Goal: Task Accomplishment & Management: Manage account settings

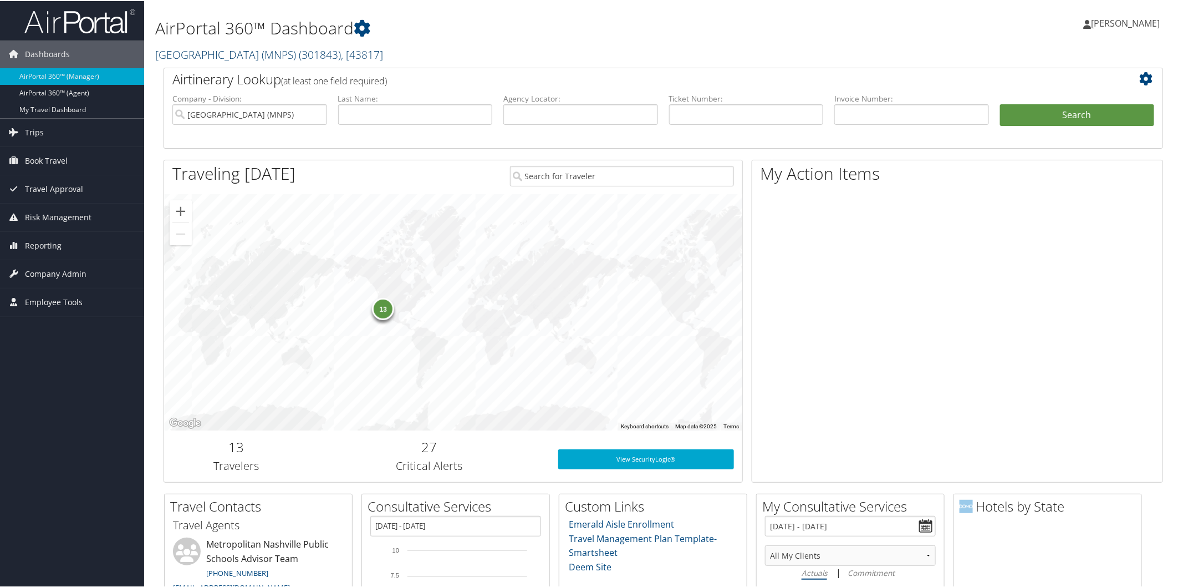
click at [279, 52] on link "Metropolitan Nashville Public Schools (MNPS) ( 301843 ) , [ 43817 ]" at bounding box center [269, 53] width 228 height 15
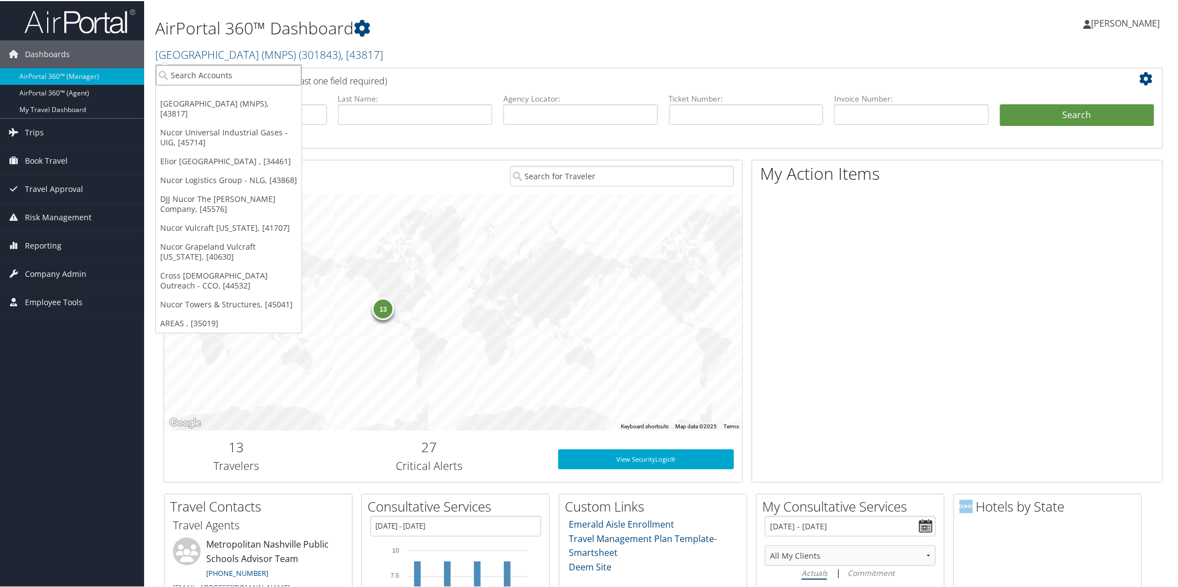
click at [267, 71] on input "search" at bounding box center [229, 74] width 146 height 21
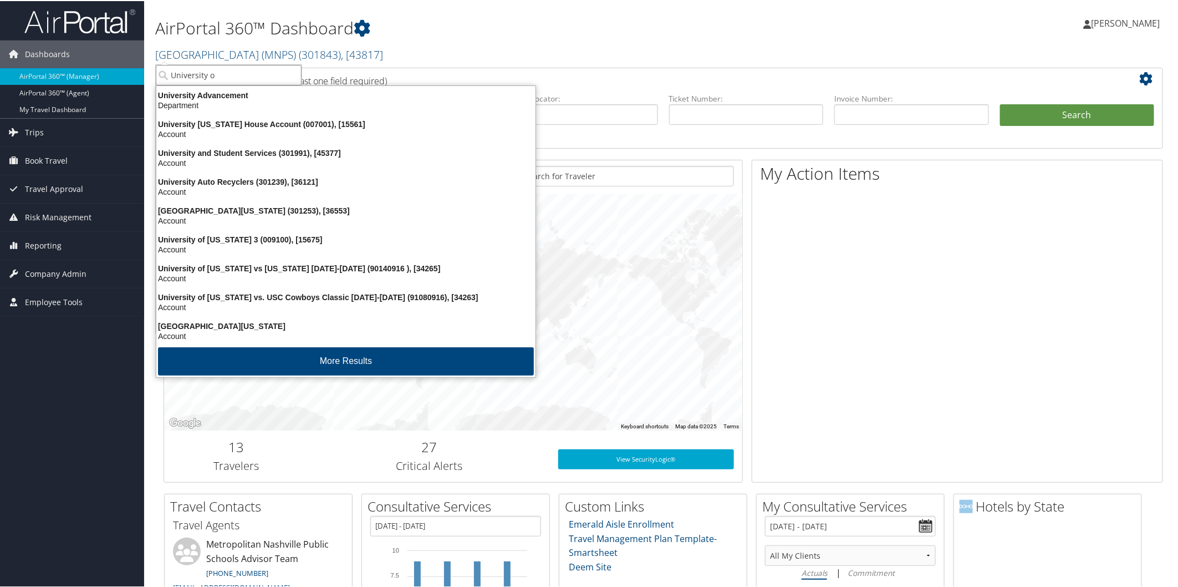
type input "University of"
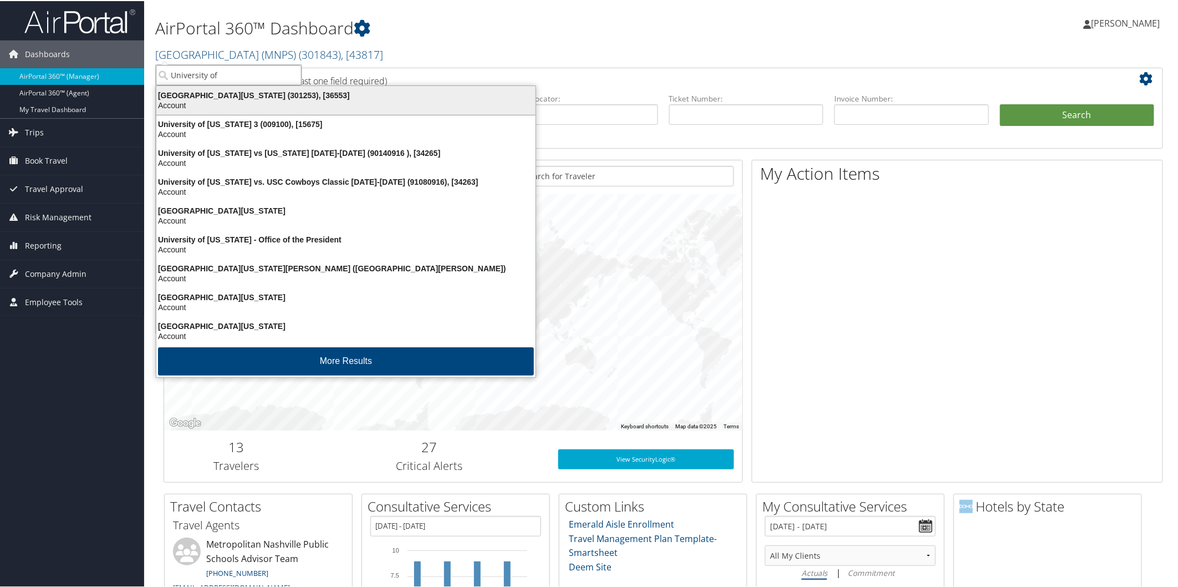
click at [242, 90] on div "University of Alabama (301253), [36553]" at bounding box center [346, 94] width 393 height 10
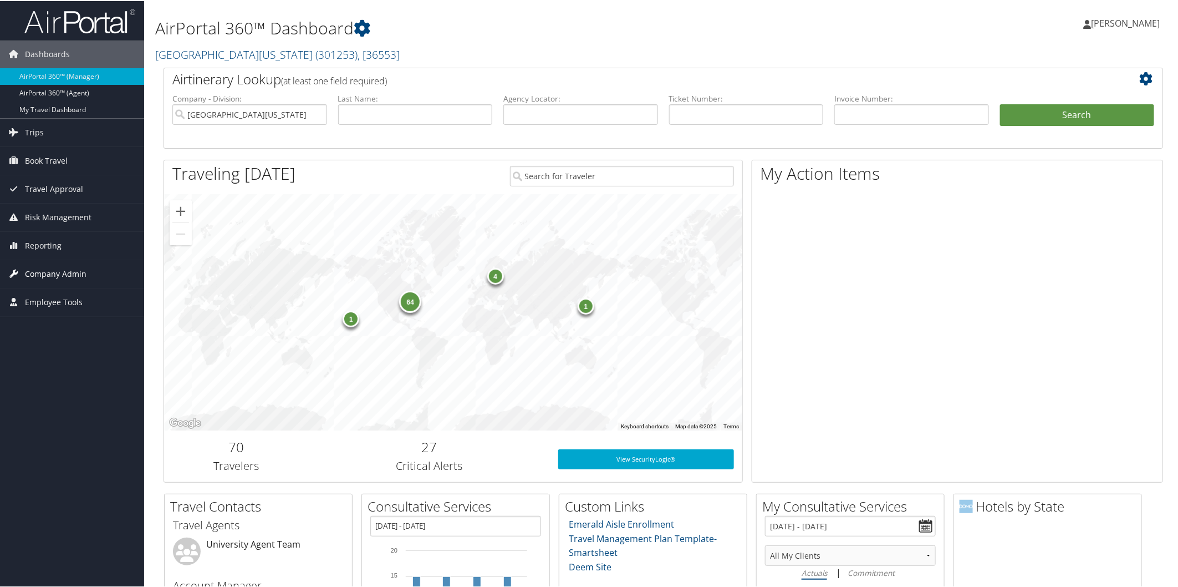
click at [68, 270] on span "Company Admin" at bounding box center [56, 273] width 62 height 28
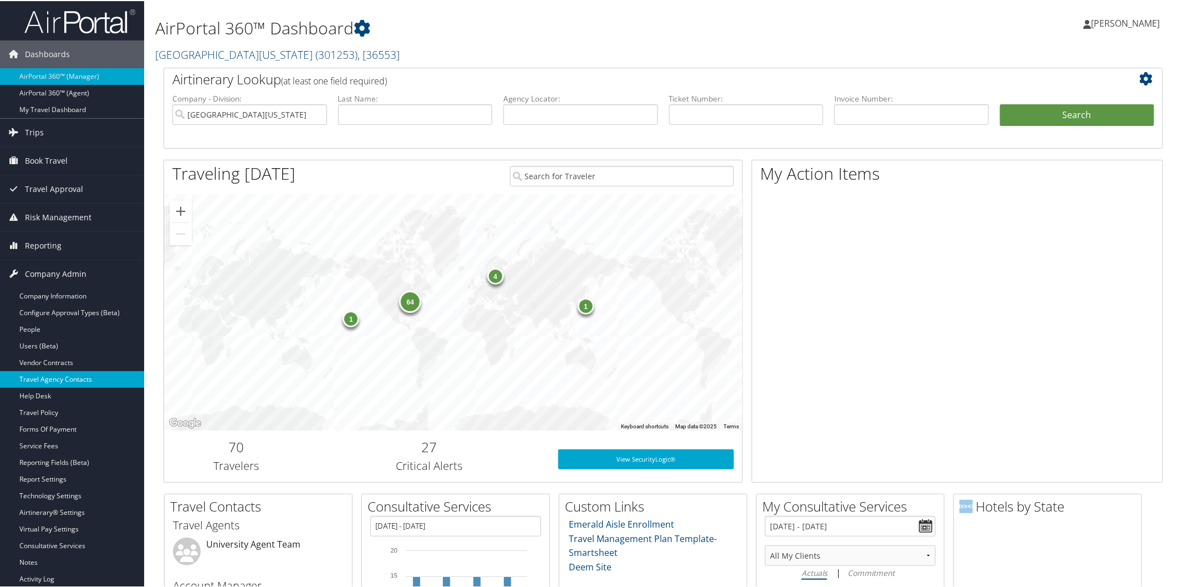
click at [75, 379] on link "Travel Agency Contacts" at bounding box center [72, 378] width 144 height 17
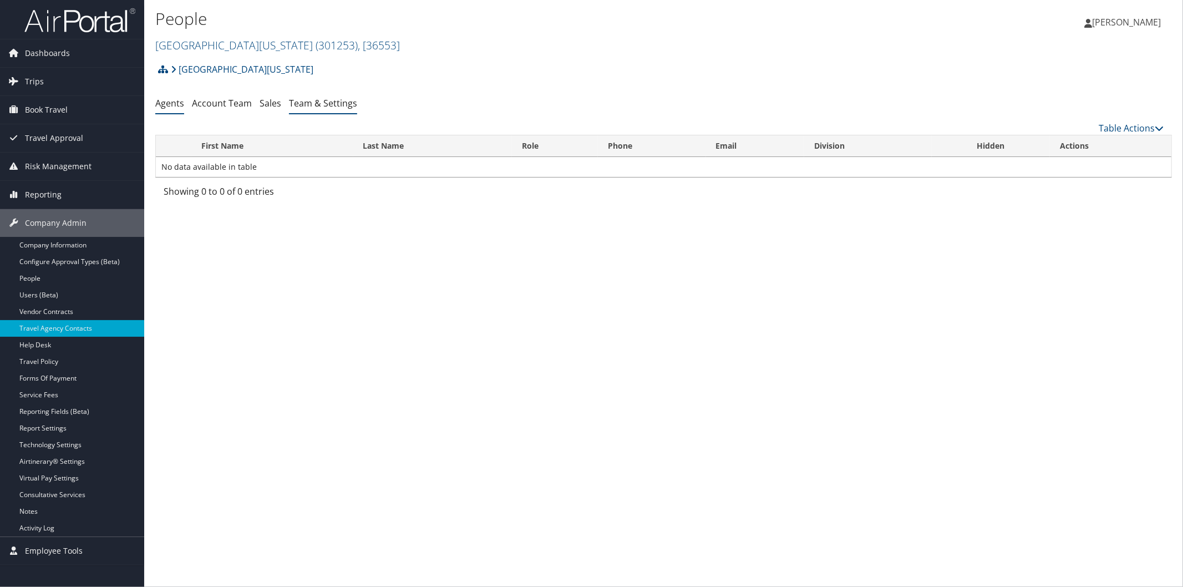
click at [320, 104] on link "Team & Settings" at bounding box center [323, 103] width 68 height 12
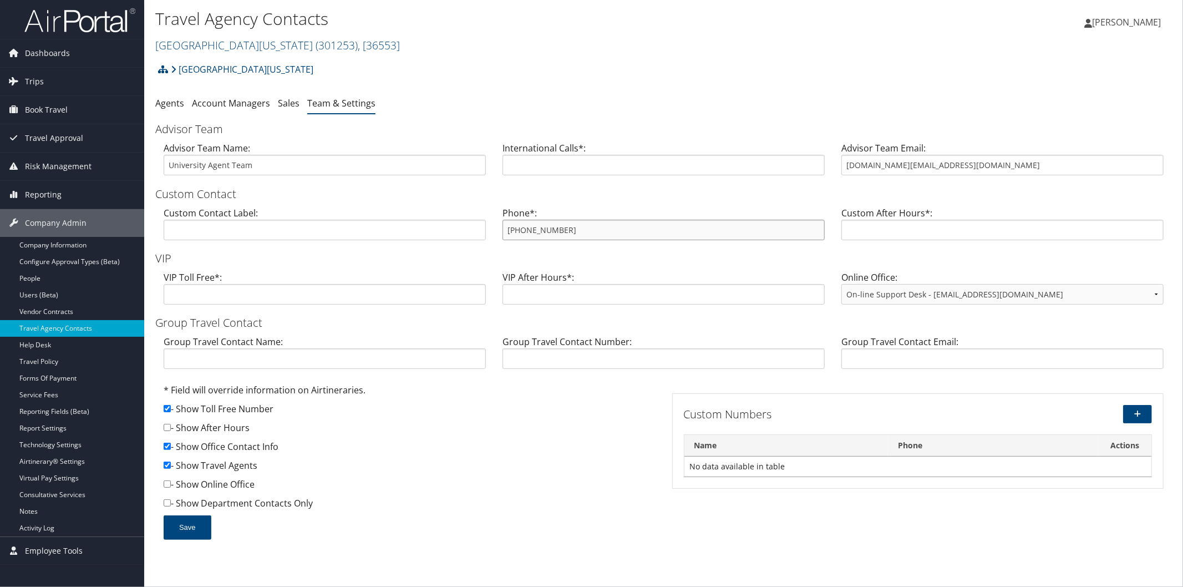
click at [663, 233] on input "888-224-2526" at bounding box center [663, 230] width 322 height 21
click at [758, 579] on div "Travel Agency Contacts University of Alabama ( 301253 ) , [ 36553 ] Metropolita…" at bounding box center [663, 293] width 1039 height 587
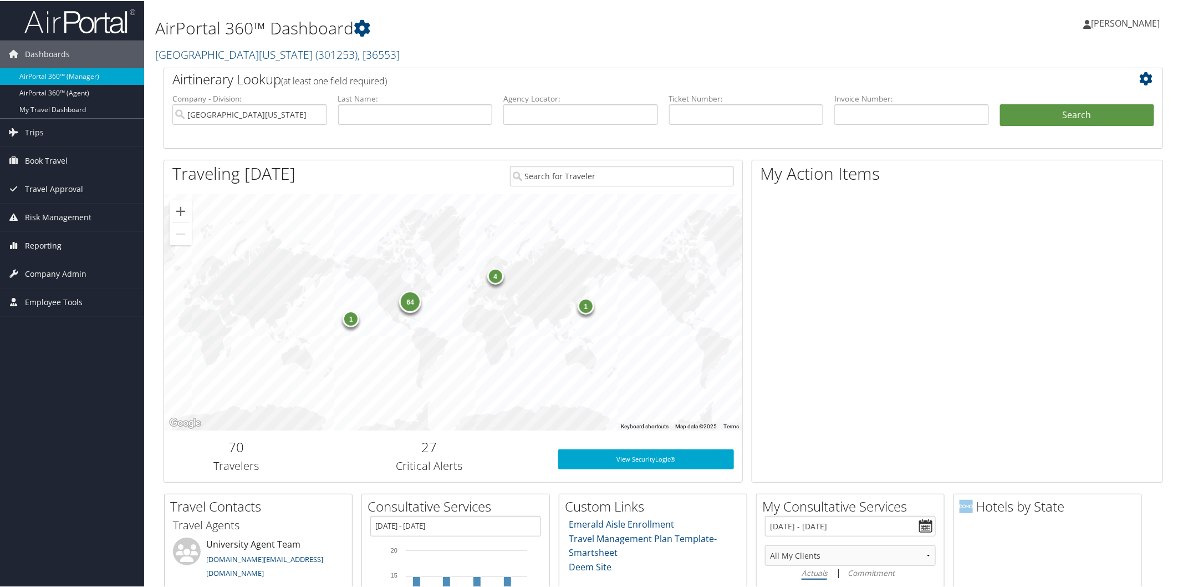
click at [59, 239] on span "Reporting" at bounding box center [43, 245] width 37 height 28
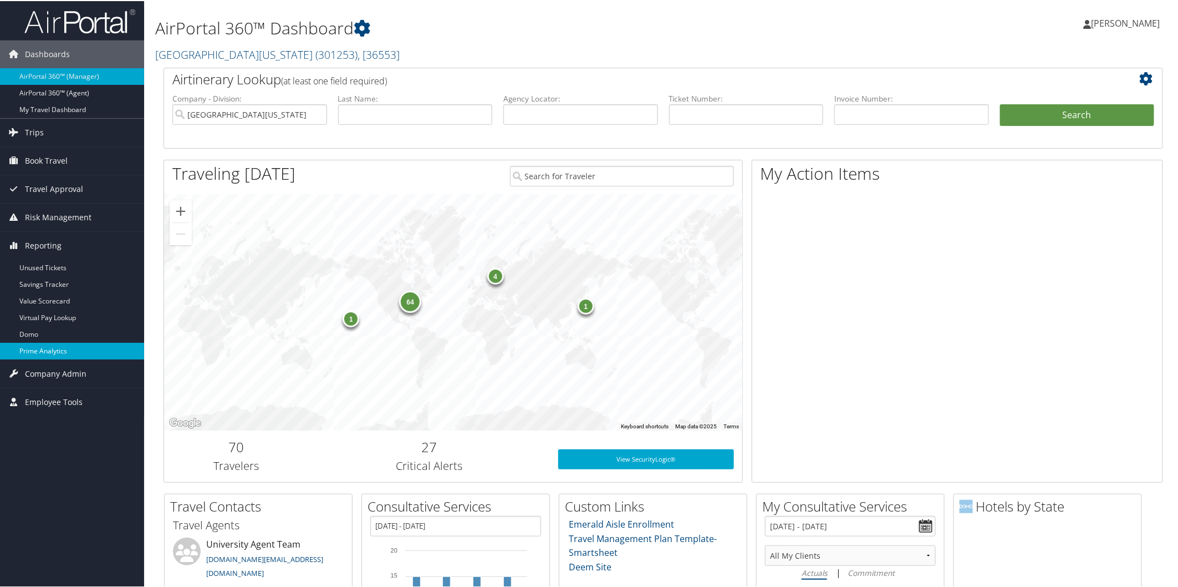
click at [65, 345] on link "Prime Analytics" at bounding box center [72, 350] width 144 height 17
click at [319, 111] on input "University of Alabama" at bounding box center [249, 113] width 155 height 21
click at [547, 112] on input "text" at bounding box center [580, 113] width 155 height 21
paste input "D9PWVK"
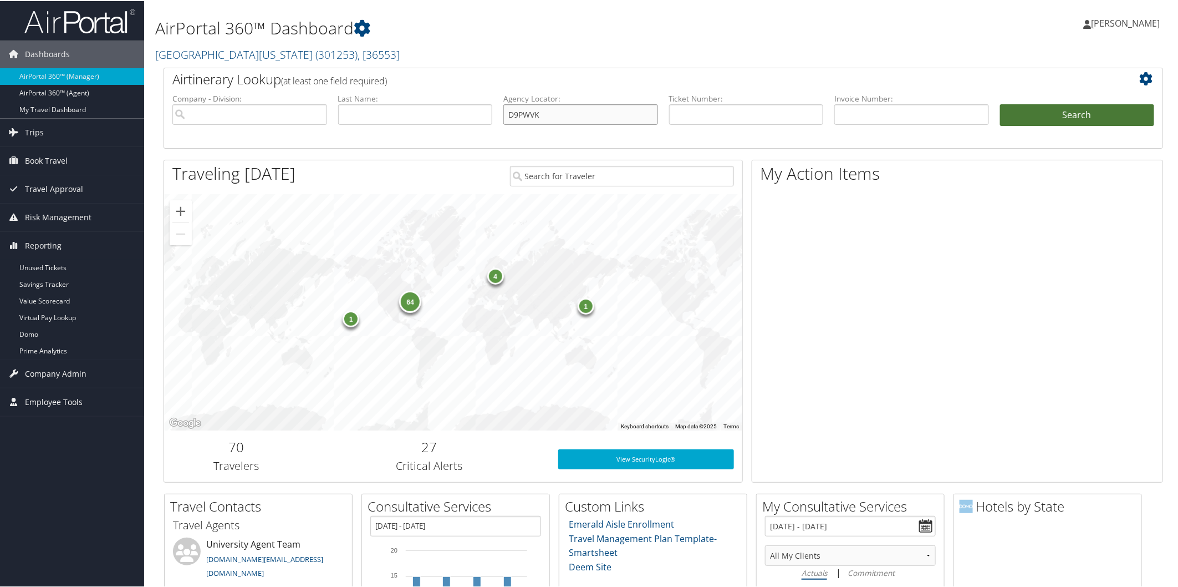
type input "D9PWVK"
click at [1045, 109] on button "Search" at bounding box center [1077, 114] width 155 height 22
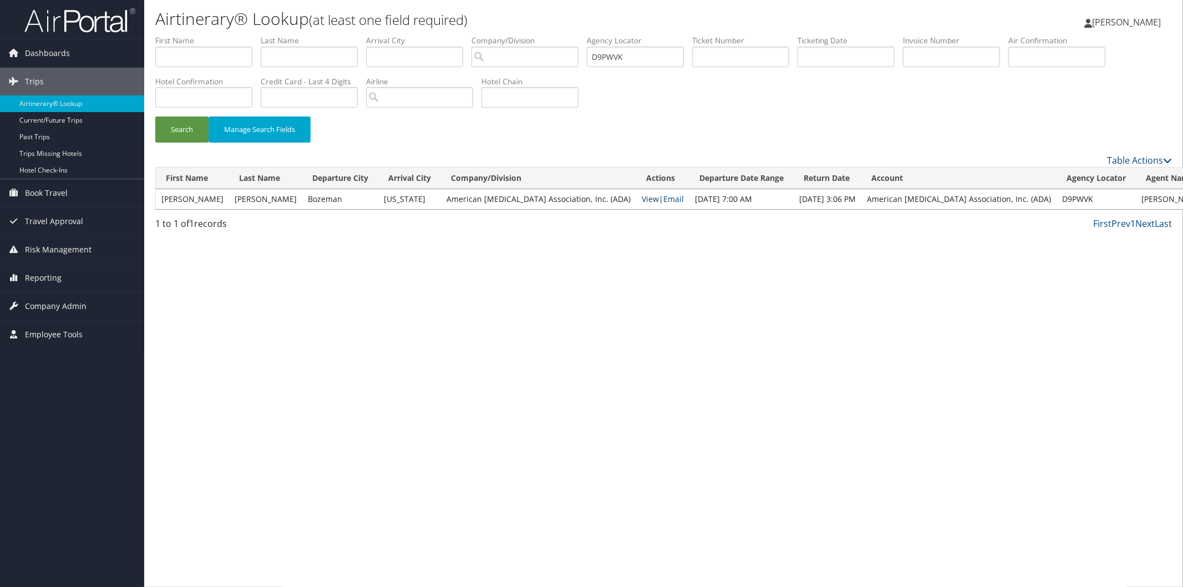
click at [642, 201] on link "View" at bounding box center [650, 199] width 17 height 11
click at [75, 303] on span "Company Admin" at bounding box center [56, 306] width 62 height 28
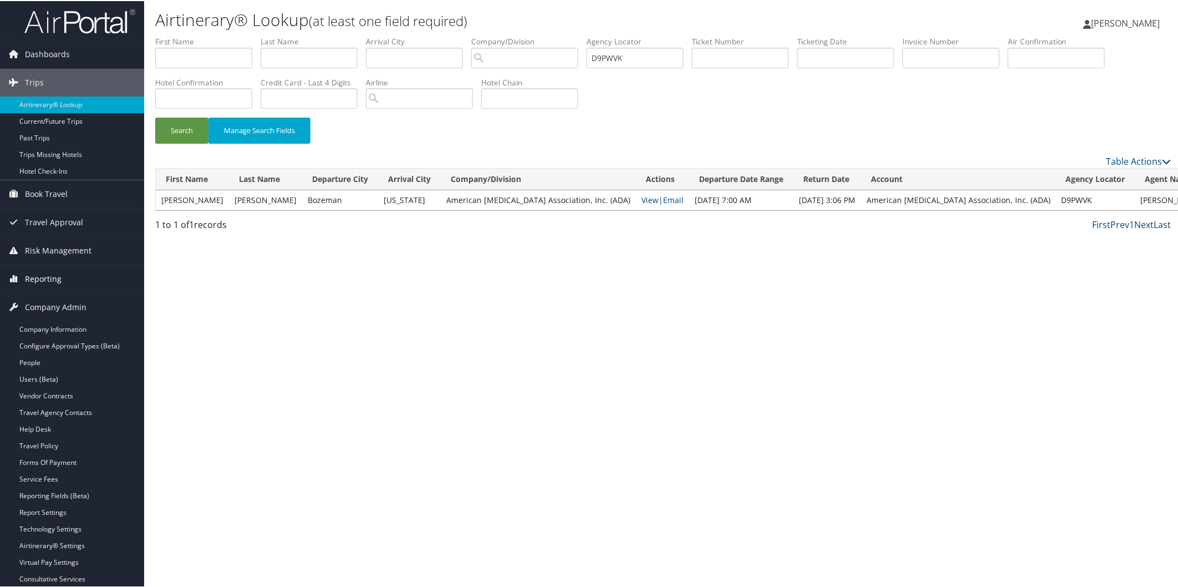
click at [36, 273] on span "Reporting" at bounding box center [43, 278] width 37 height 28
click at [53, 381] on link "Prime Analytics" at bounding box center [72, 383] width 144 height 17
click at [60, 271] on link "Reporting" at bounding box center [72, 278] width 144 height 28
click at [48, 360] on link "People" at bounding box center [72, 361] width 144 height 17
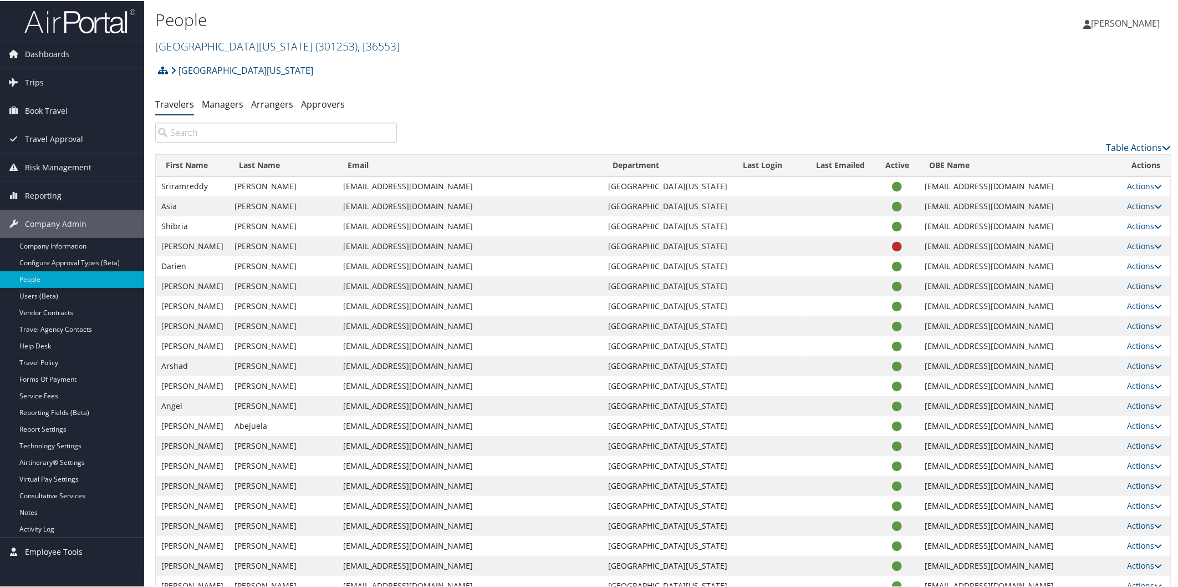
click at [235, 49] on link "[GEOGRAPHIC_DATA][US_STATE] ( 301253 ) , [ 36553 ]" at bounding box center [277, 45] width 245 height 15
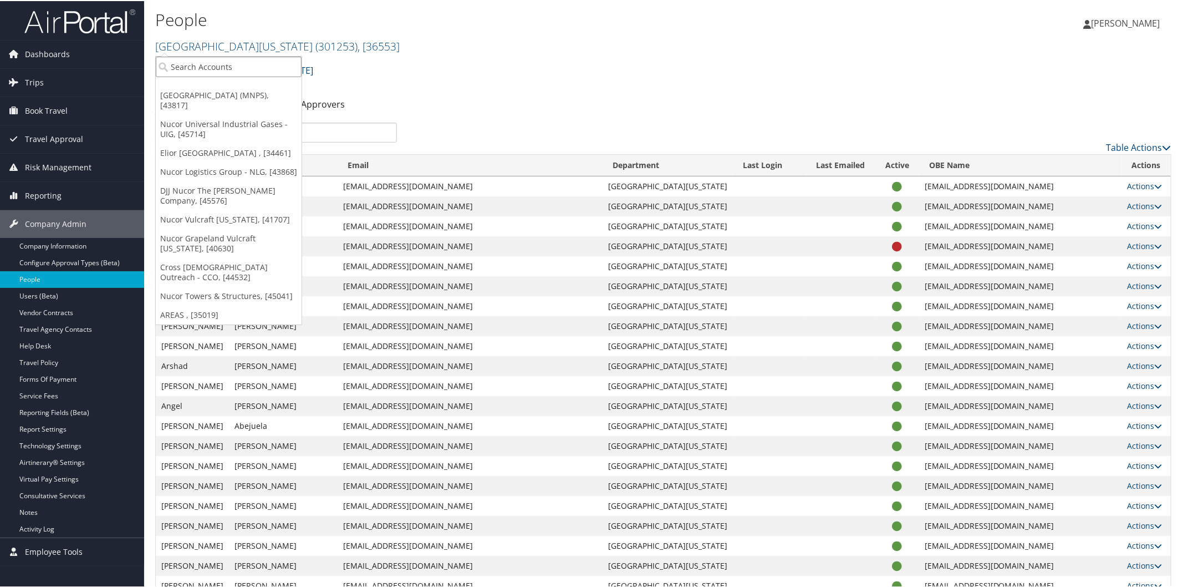
click at [263, 67] on input "search" at bounding box center [229, 65] width 146 height 21
type input "samford uni"
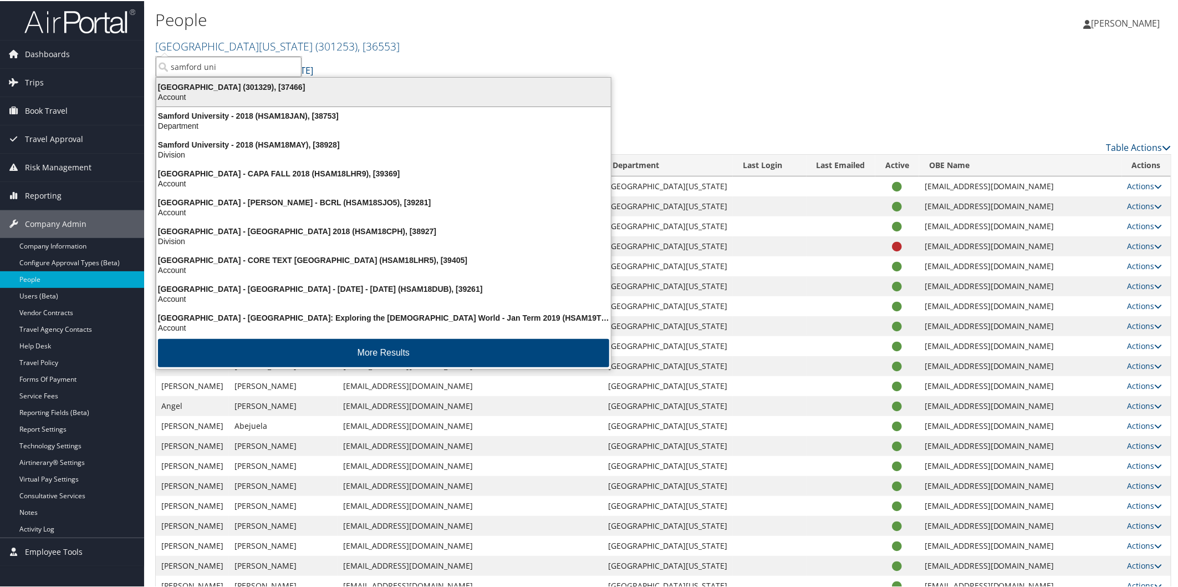
click at [223, 86] on div "Samford University (301329), [37466]" at bounding box center [384, 86] width 468 height 10
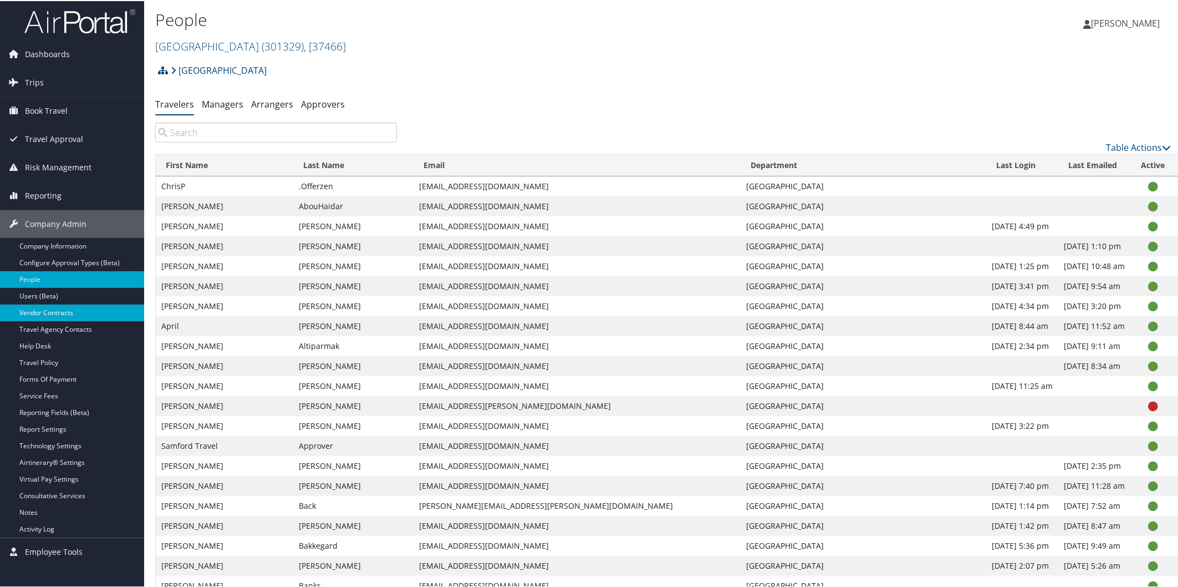
click at [32, 313] on link "Vendor Contracts" at bounding box center [72, 311] width 144 height 17
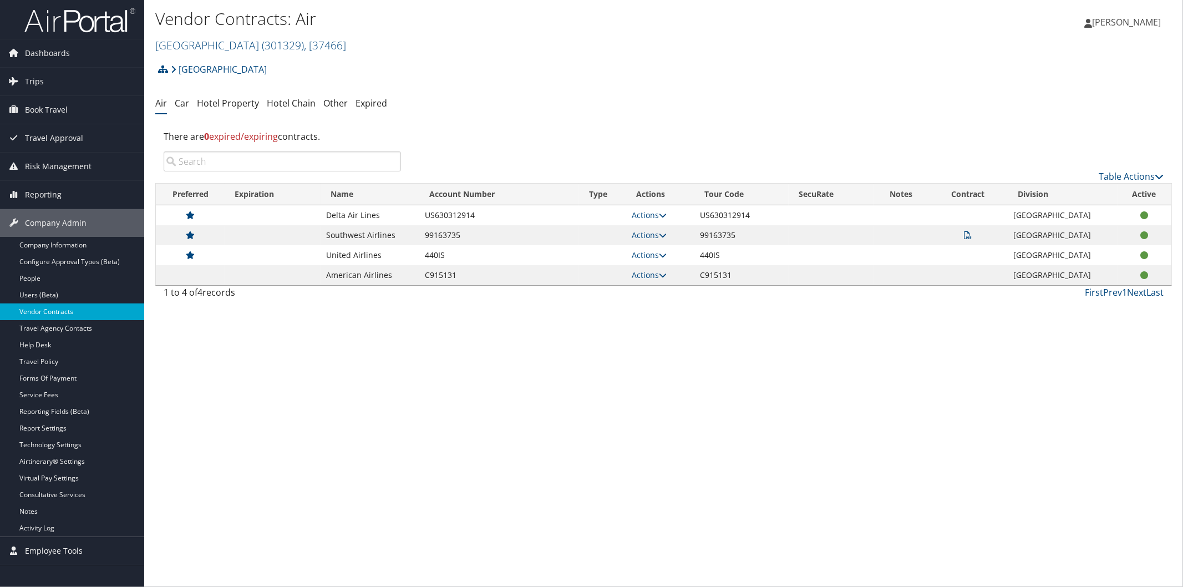
click at [62, 308] on link "Vendor Contracts" at bounding box center [72, 311] width 144 height 17
click at [236, 103] on link "Hotel Property" at bounding box center [228, 103] width 62 height 12
